Goal: Transaction & Acquisition: Book appointment/travel/reservation

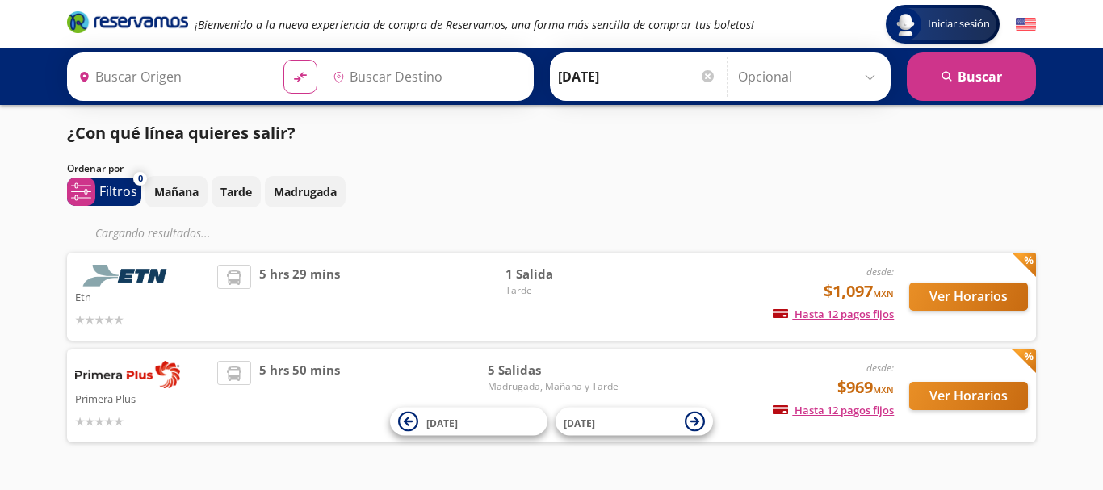
type input "[GEOGRAPHIC_DATA], [GEOGRAPHIC_DATA]"
type input "[GEOGRAPHIC_DATA][PERSON_NAME], [GEOGRAPHIC_DATA][PERSON_NAME]"
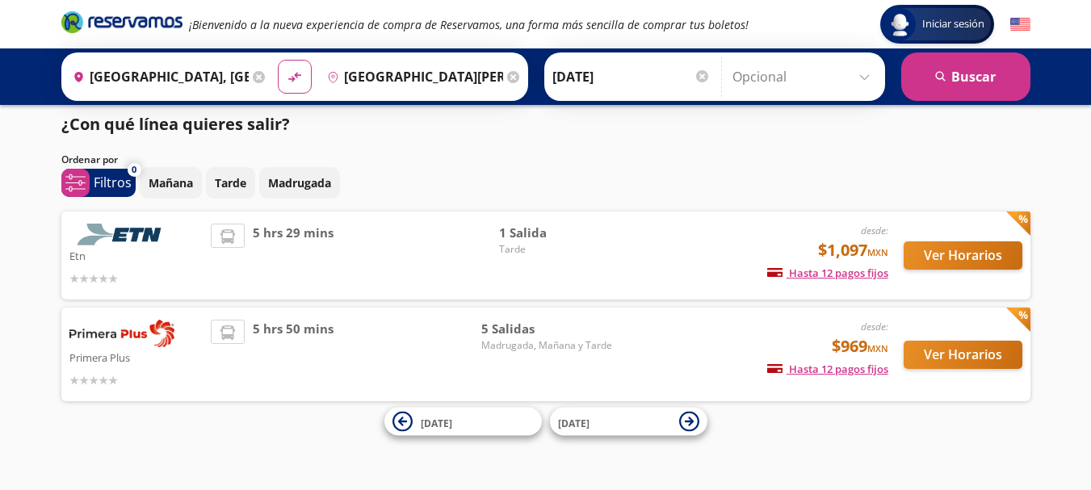
scroll to position [9, 0]
click at [235, 176] on p "Tarde" at bounding box center [230, 182] width 31 height 17
click at [529, 248] on span "Tarde" at bounding box center [555, 249] width 113 height 15
click at [523, 233] on span "1 Salida" at bounding box center [555, 233] width 113 height 19
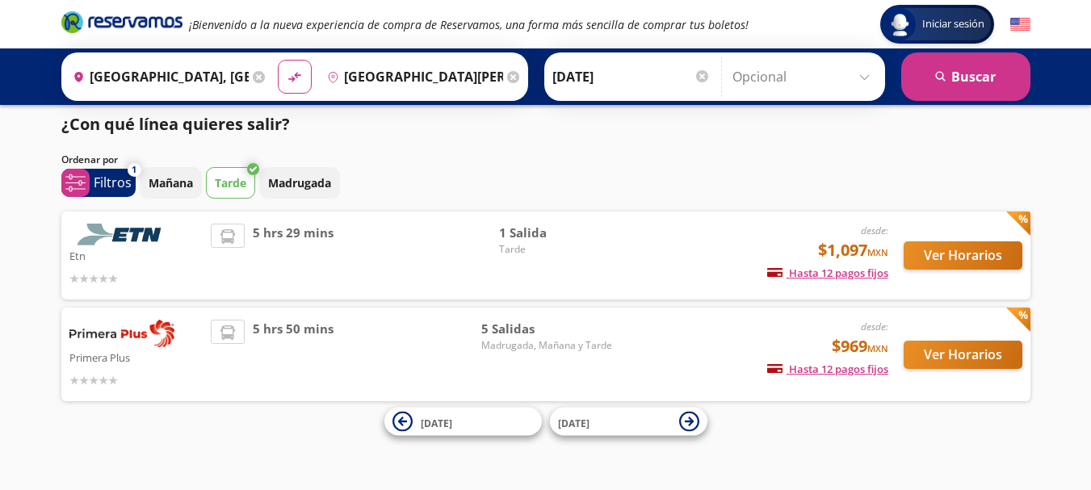
click at [690, 252] on div "desde: $1,097 MXN Hasta 12 pagos fijos Pagos fijos en compras mayores a $30 MXN…" at bounding box center [753, 256] width 267 height 64
click at [981, 247] on button "Ver Horarios" at bounding box center [962, 255] width 119 height 28
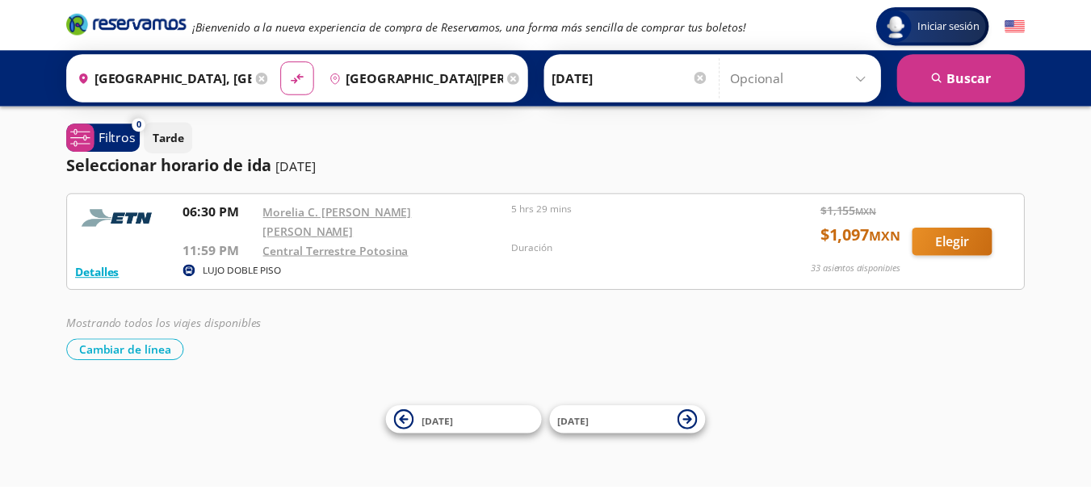
scroll to position [9, 0]
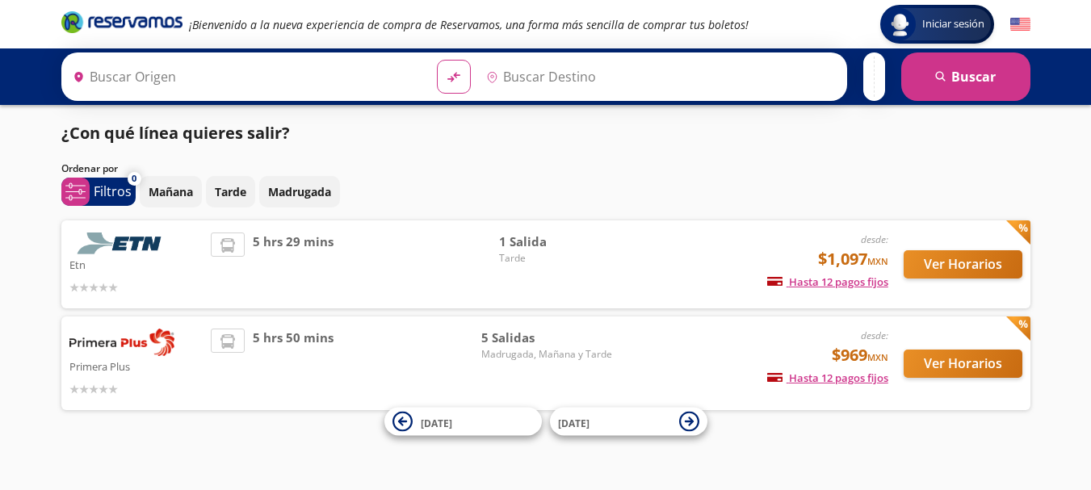
type input "[GEOGRAPHIC_DATA], [GEOGRAPHIC_DATA]"
type input "[GEOGRAPHIC_DATA][PERSON_NAME], [GEOGRAPHIC_DATA][PERSON_NAME]"
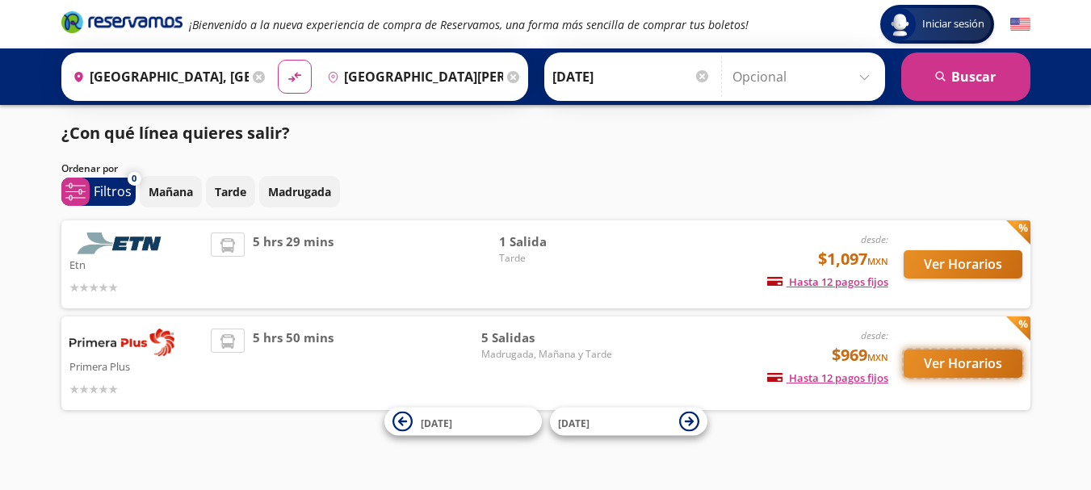
click at [951, 366] on button "Ver Horarios" at bounding box center [962, 364] width 119 height 28
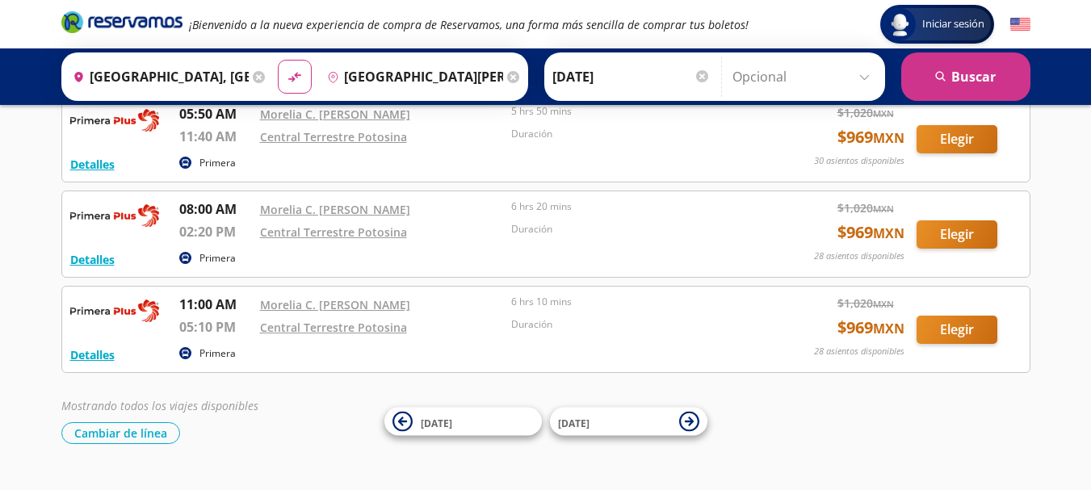
scroll to position [438, 0]
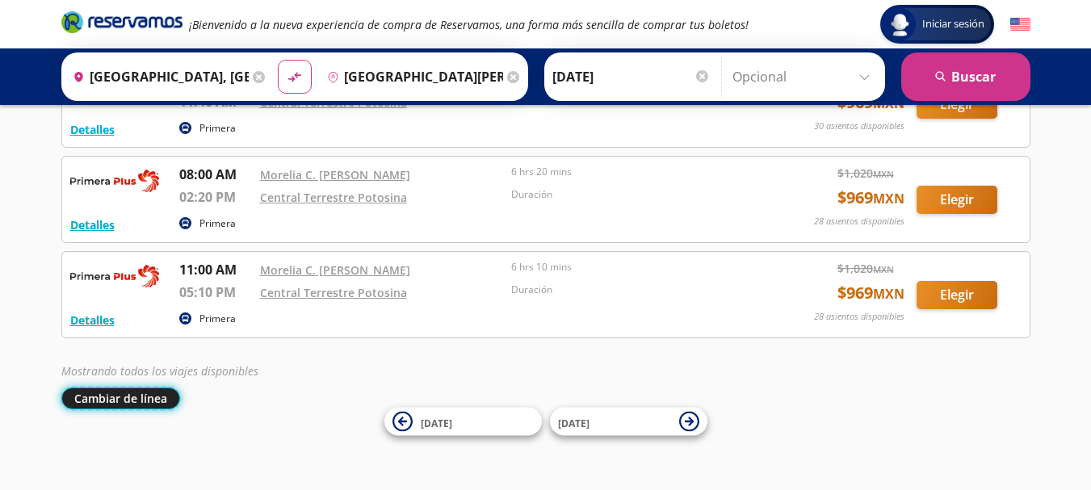
click at [158, 397] on button "Cambiar de línea" at bounding box center [120, 398] width 119 height 22
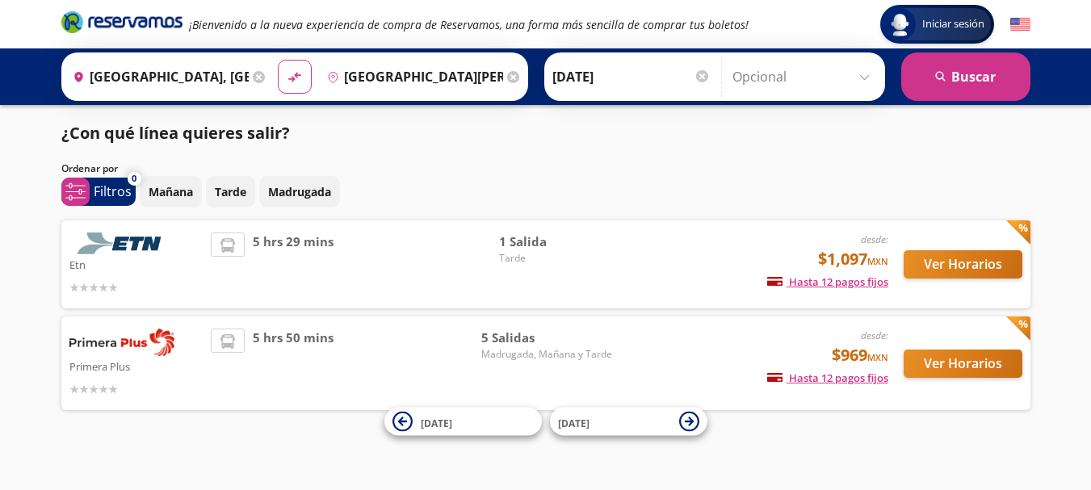
scroll to position [9, 0]
